Goal: Information Seeking & Learning: Learn about a topic

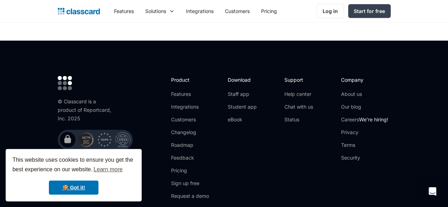
scroll to position [2325, 0]
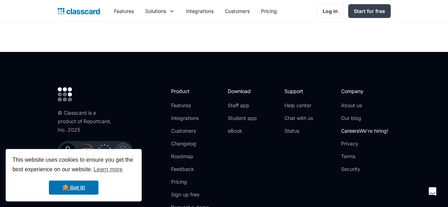
click at [378, 127] on link "Careers We're hiring!" at bounding box center [364, 130] width 47 height 7
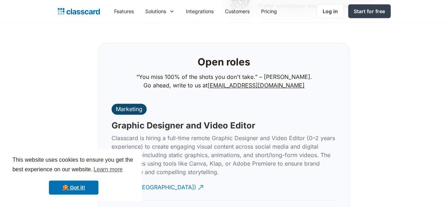
scroll to position [1748, 0]
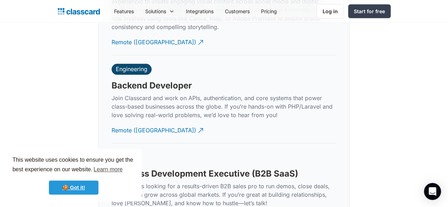
click at [98, 189] on link "🍪 Got it!" at bounding box center [74, 188] width 50 height 14
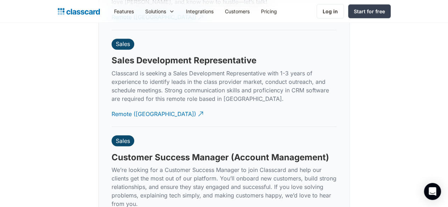
scroll to position [1948, 0]
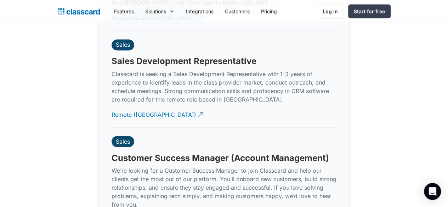
click at [306, 153] on h3 "Customer Success Manager (Account Management)" at bounding box center [220, 158] width 217 height 11
drag, startPoint x: 306, startPoint y: 85, endPoint x: 298, endPoint y: 87, distance: 8.4
click at [298, 153] on h3 "Customer Success Manager (Account Management)" at bounding box center [220, 158] width 217 height 11
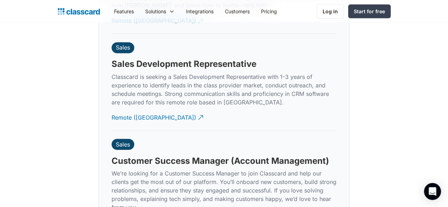
scroll to position [1820, 0]
